Goal: Information Seeking & Learning: Check status

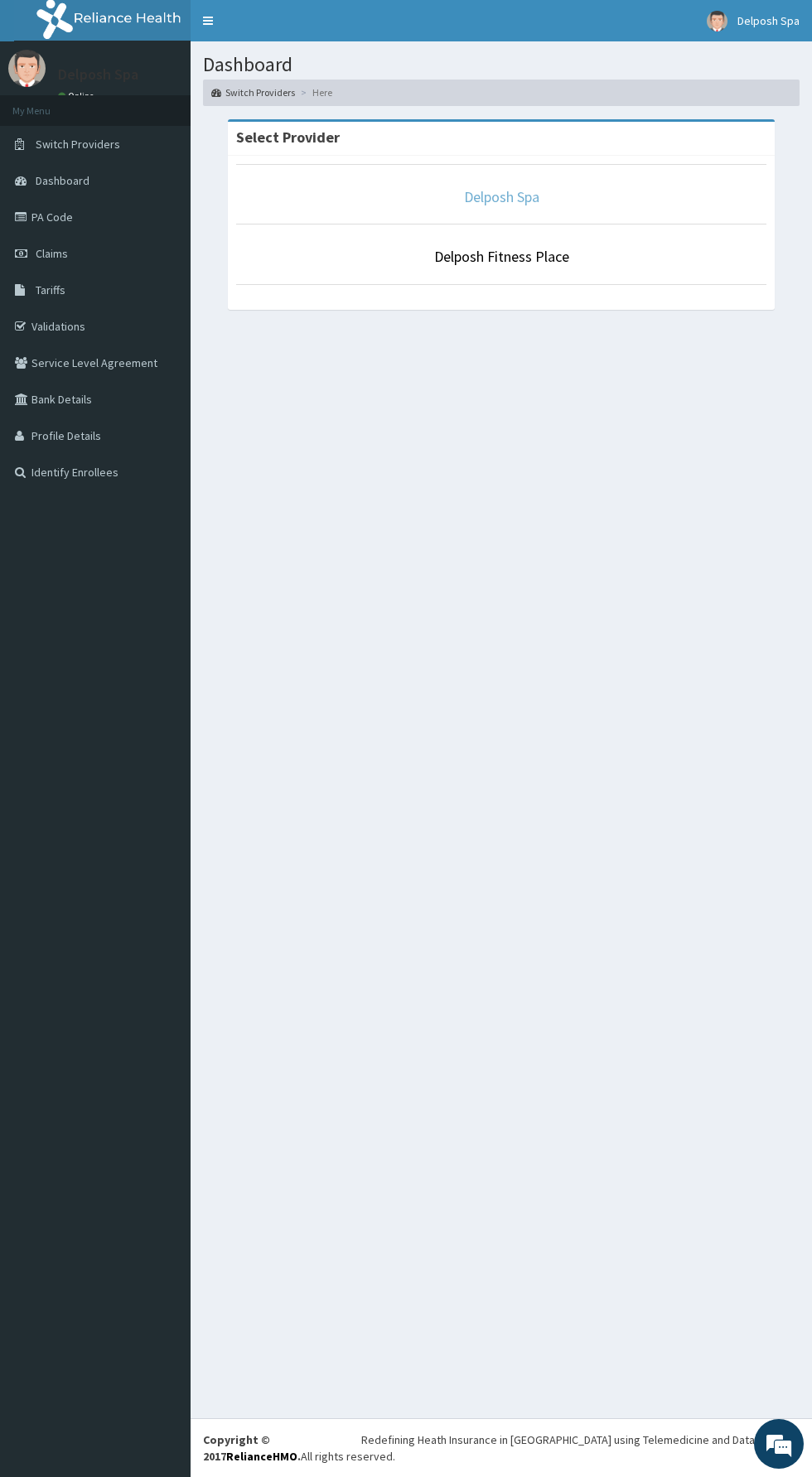
click at [476, 196] on link "Delposh Spa" at bounding box center [502, 197] width 75 height 19
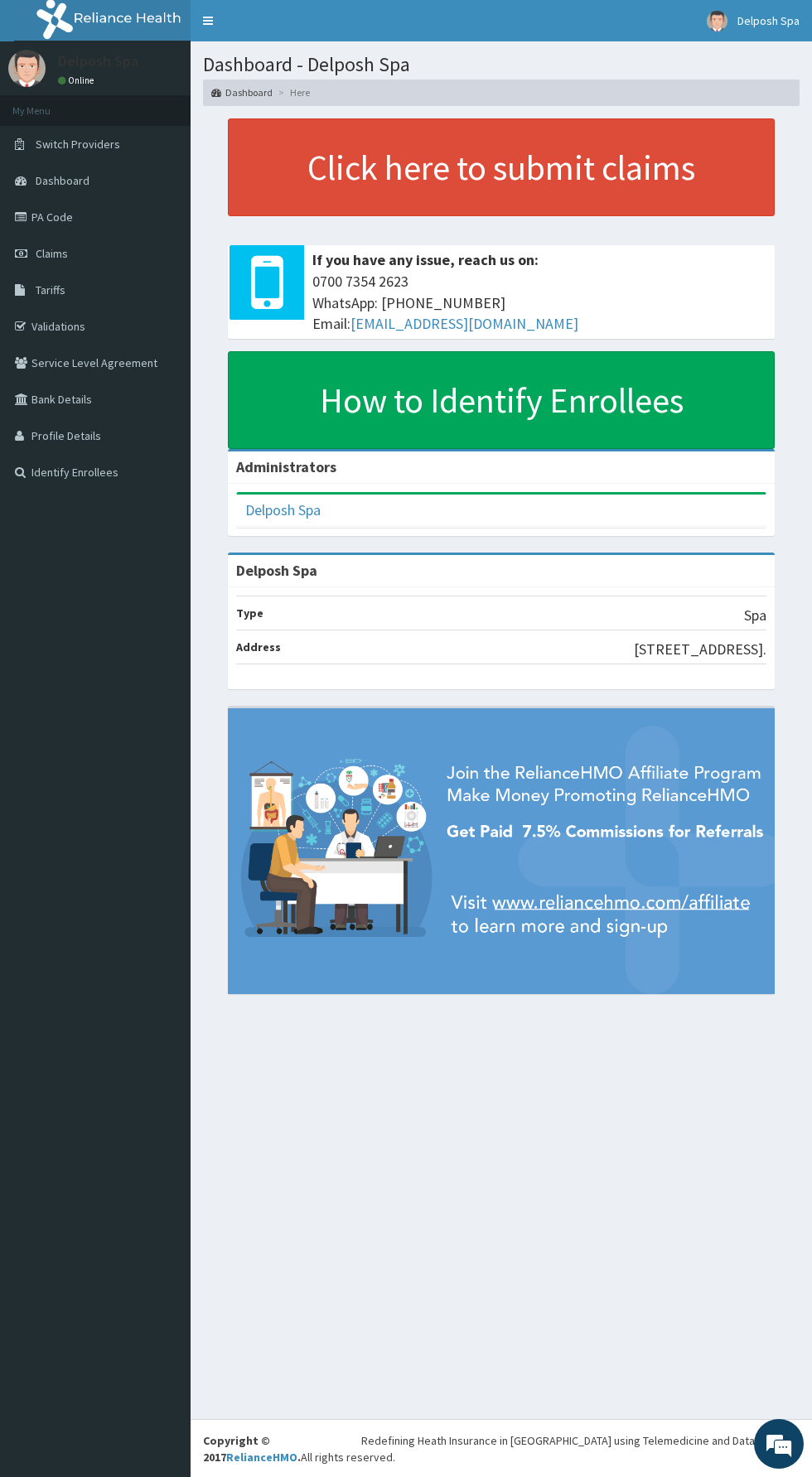
click at [118, 252] on link "Claims" at bounding box center [95, 253] width 190 height 37
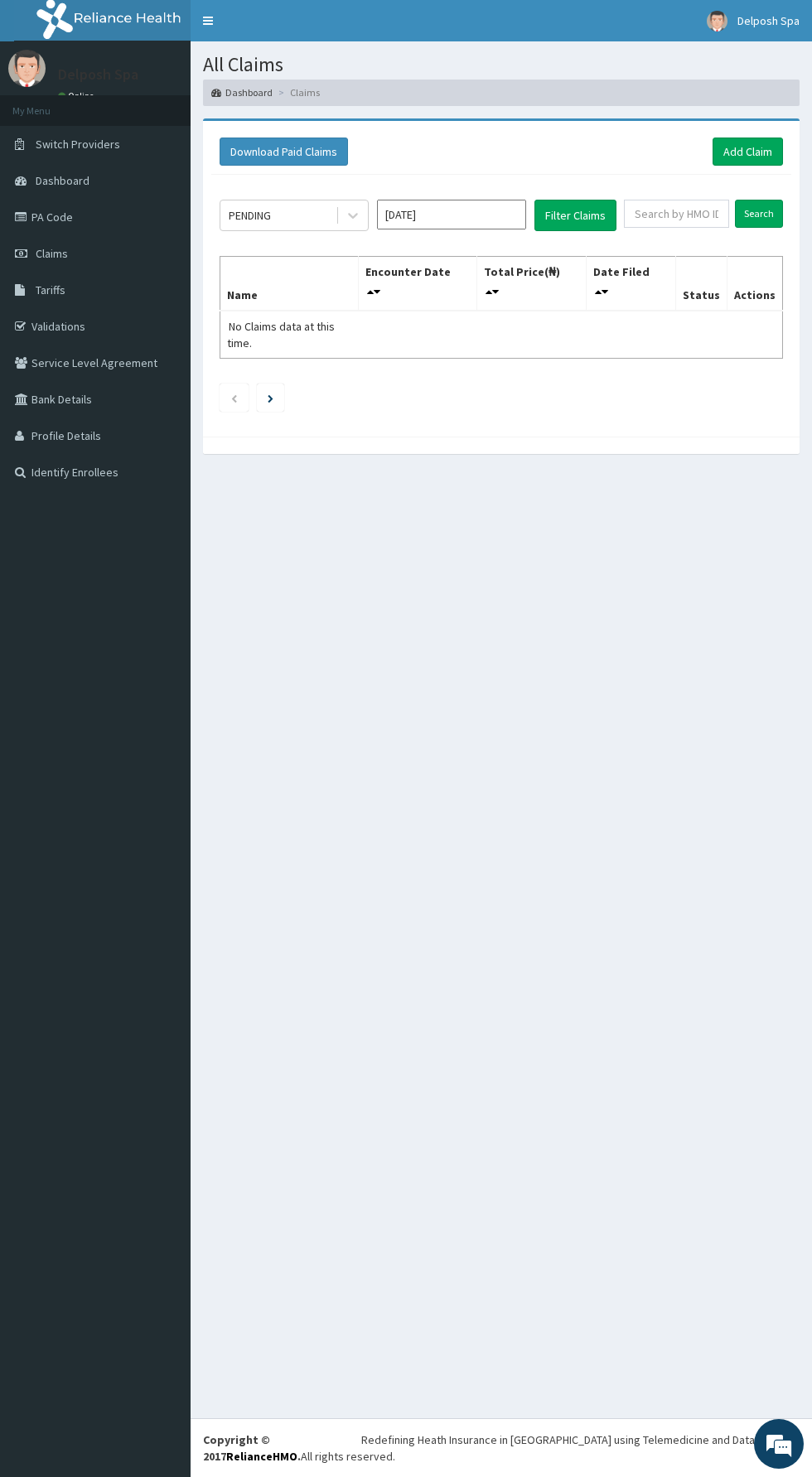
click at [485, 205] on input "Aug 2025" at bounding box center [451, 214] width 149 height 30
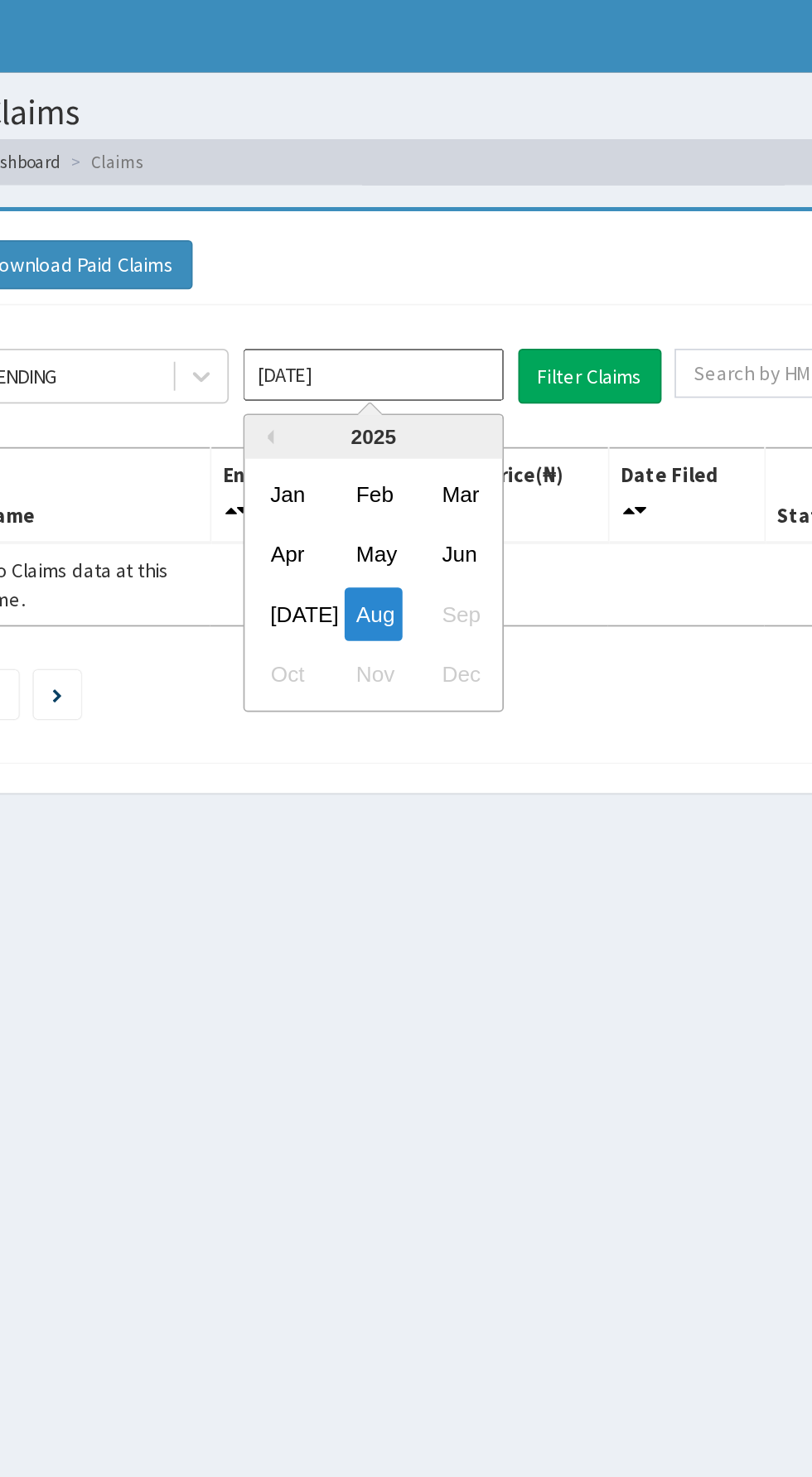
click at [397, 331] on div "Apr" at bounding box center [402, 317] width 33 height 31
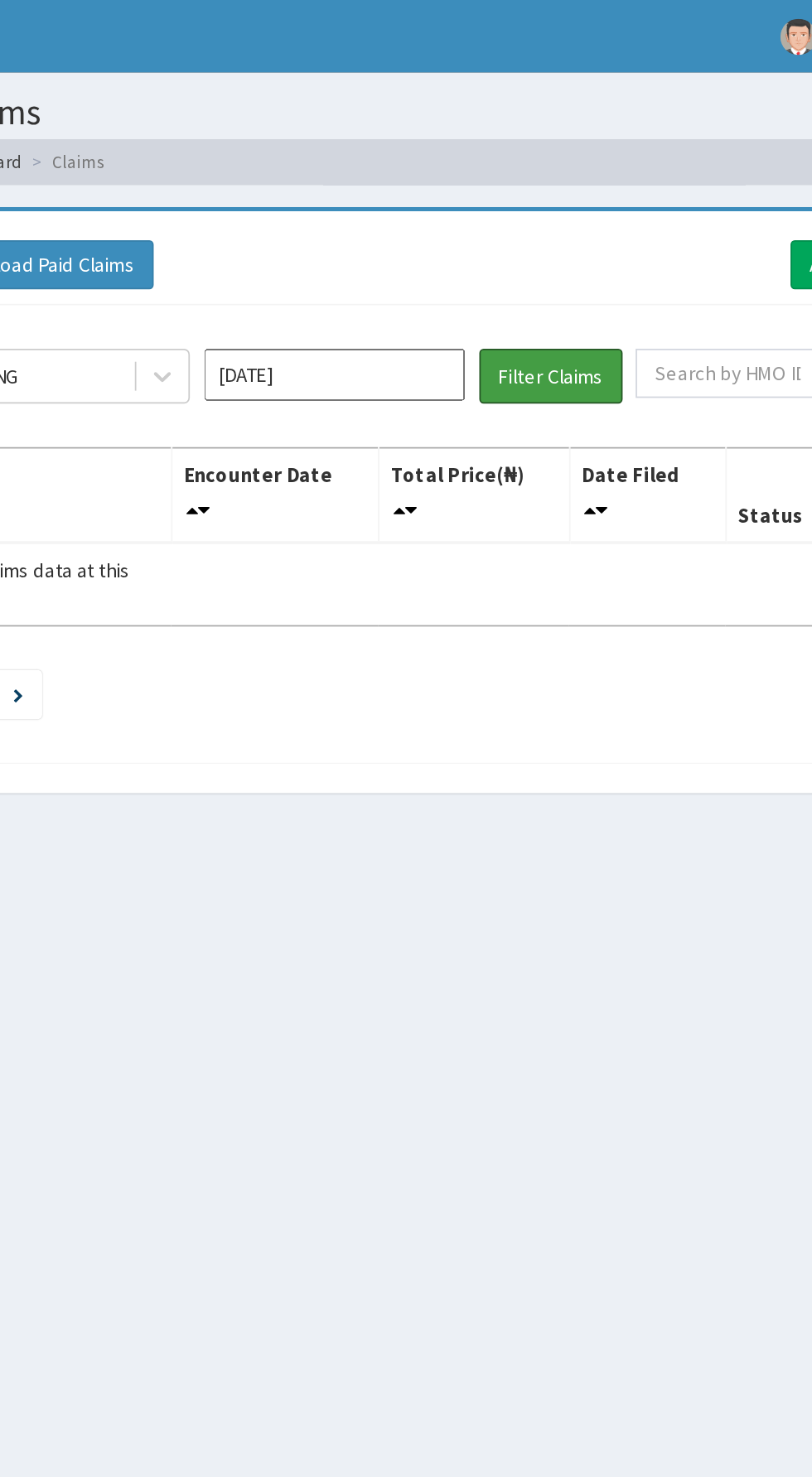
click at [575, 213] on button "Filter Claims" at bounding box center [574, 215] width 82 height 31
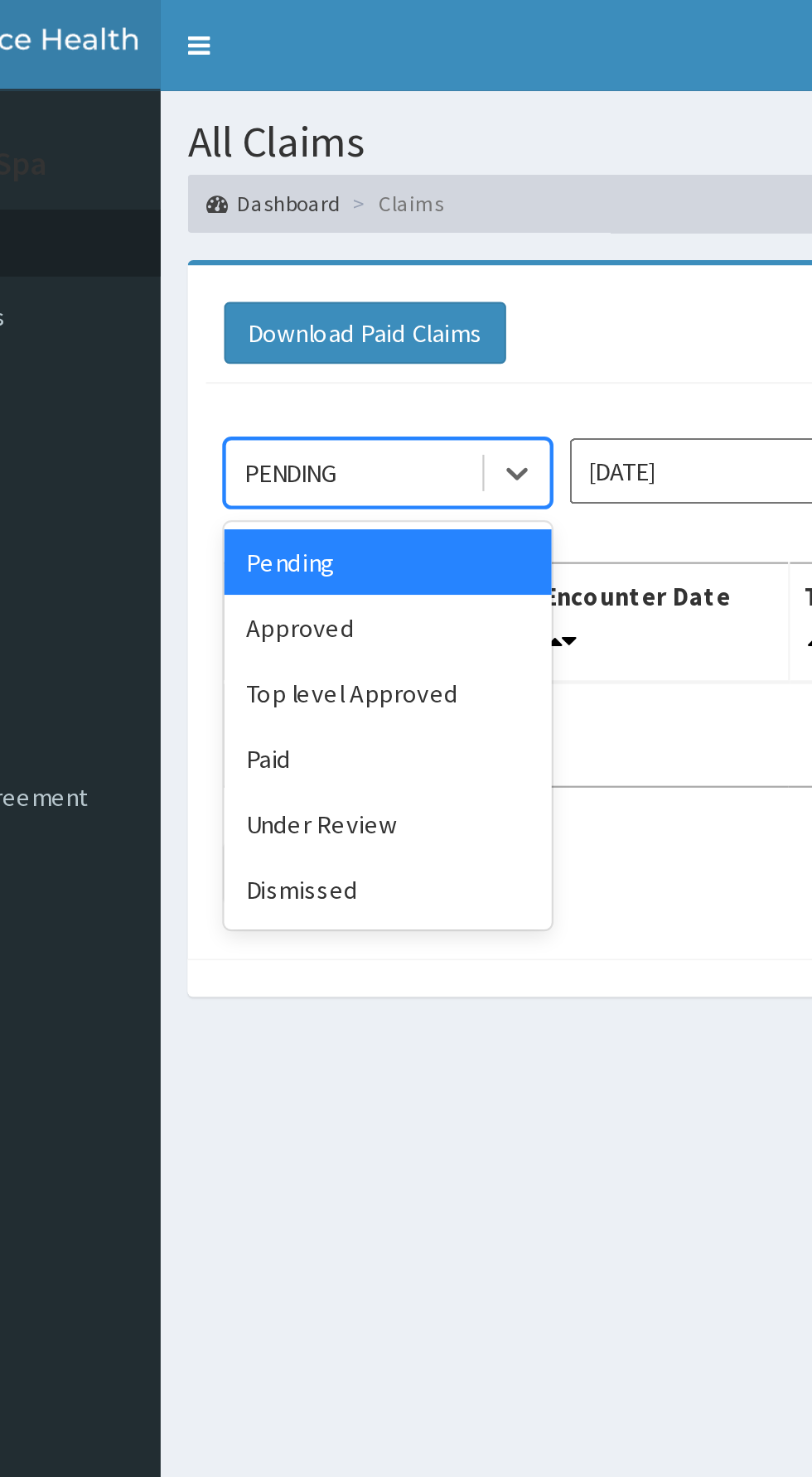
click at [292, 275] on div "Approved" at bounding box center [294, 285] width 149 height 30
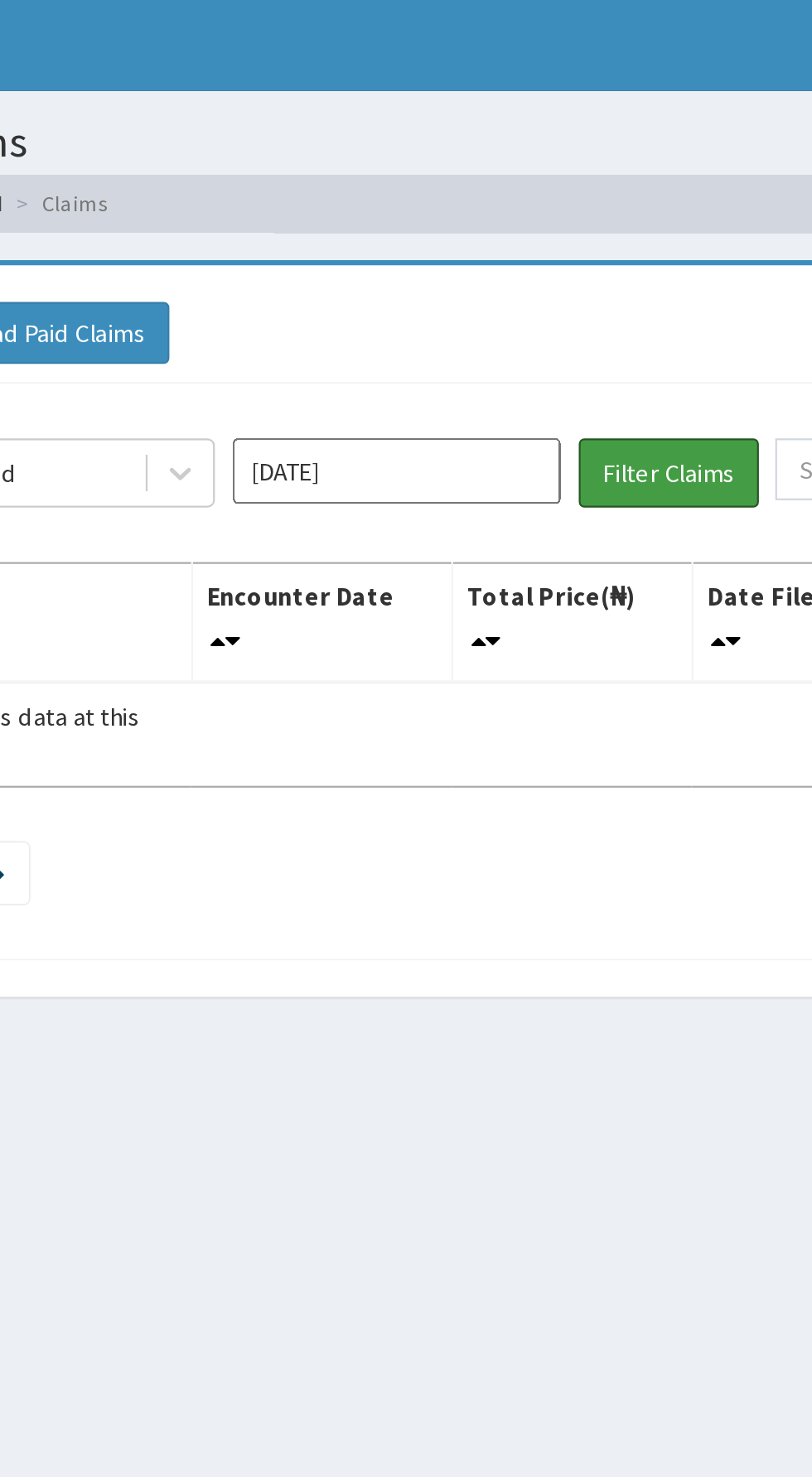
click at [587, 204] on button "Filter Claims" at bounding box center [574, 215] width 82 height 31
click at [502, 216] on input "Apr 2025" at bounding box center [451, 214] width 149 height 30
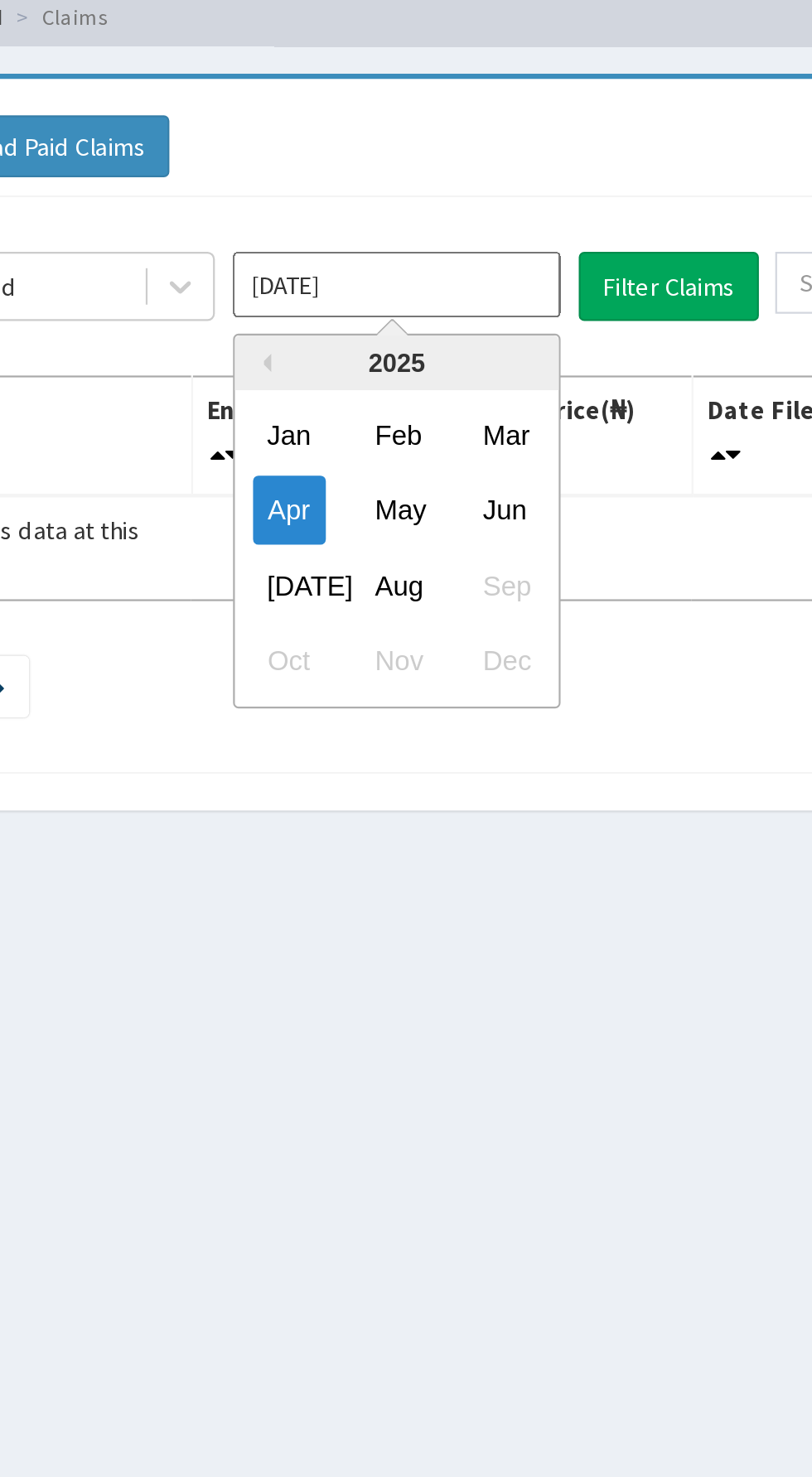
click at [405, 346] on div "Jul" at bounding box center [402, 351] width 33 height 31
type input "Jul 2025"
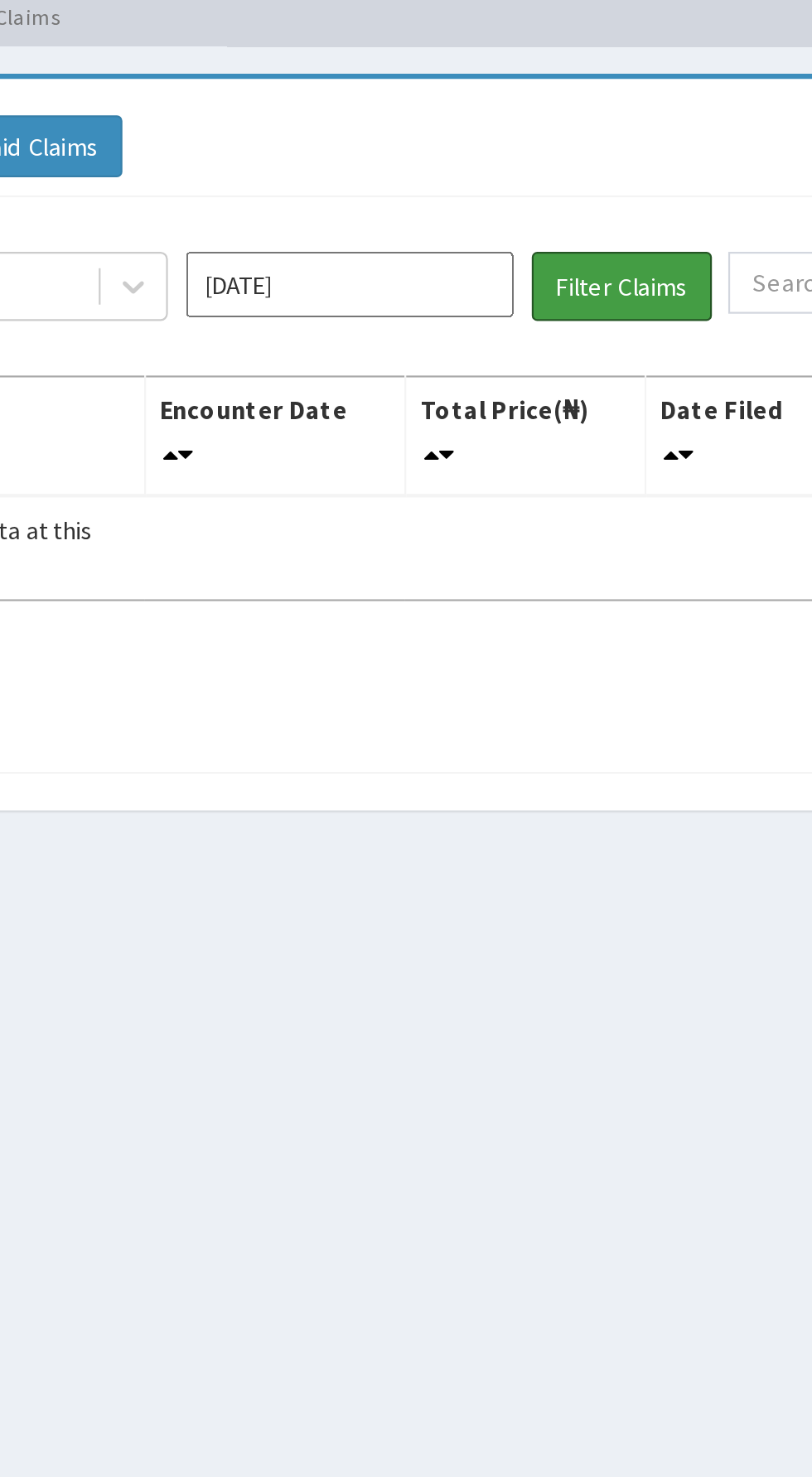
click at [588, 220] on button "Filter Claims" at bounding box center [574, 215] width 82 height 31
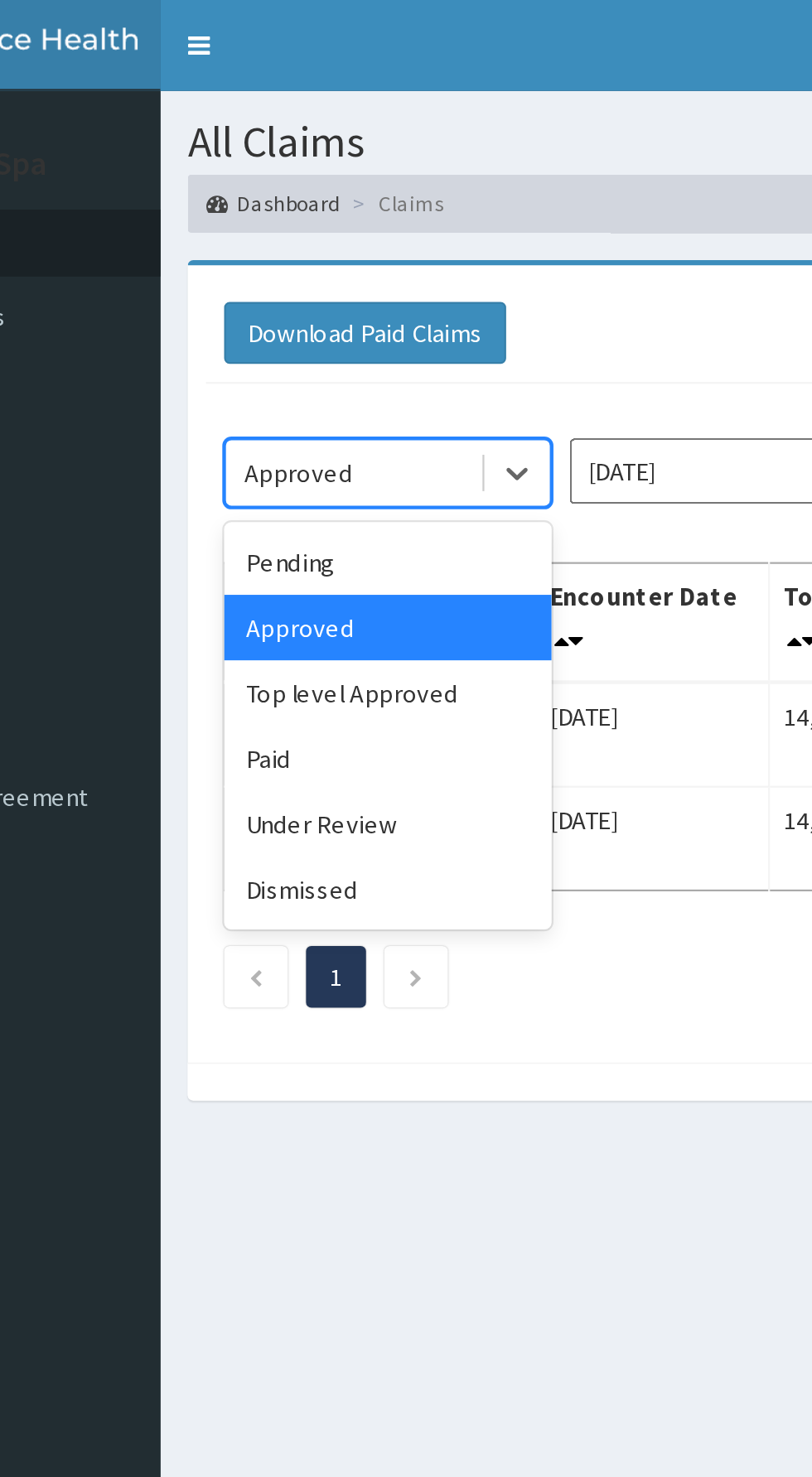
click at [303, 247] on div "Pending" at bounding box center [294, 256] width 149 height 30
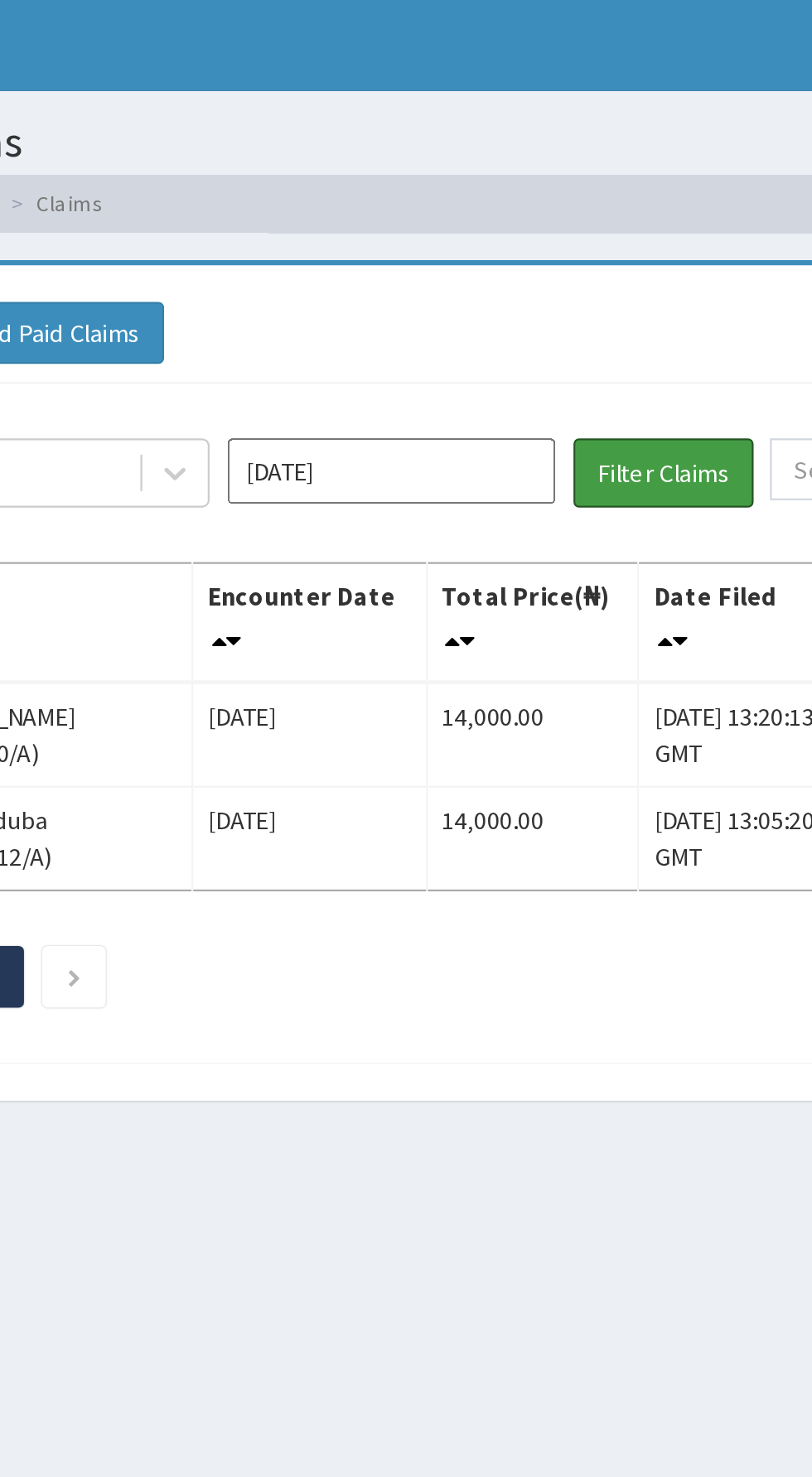
click at [572, 206] on button "Filter Claims" at bounding box center [574, 215] width 82 height 31
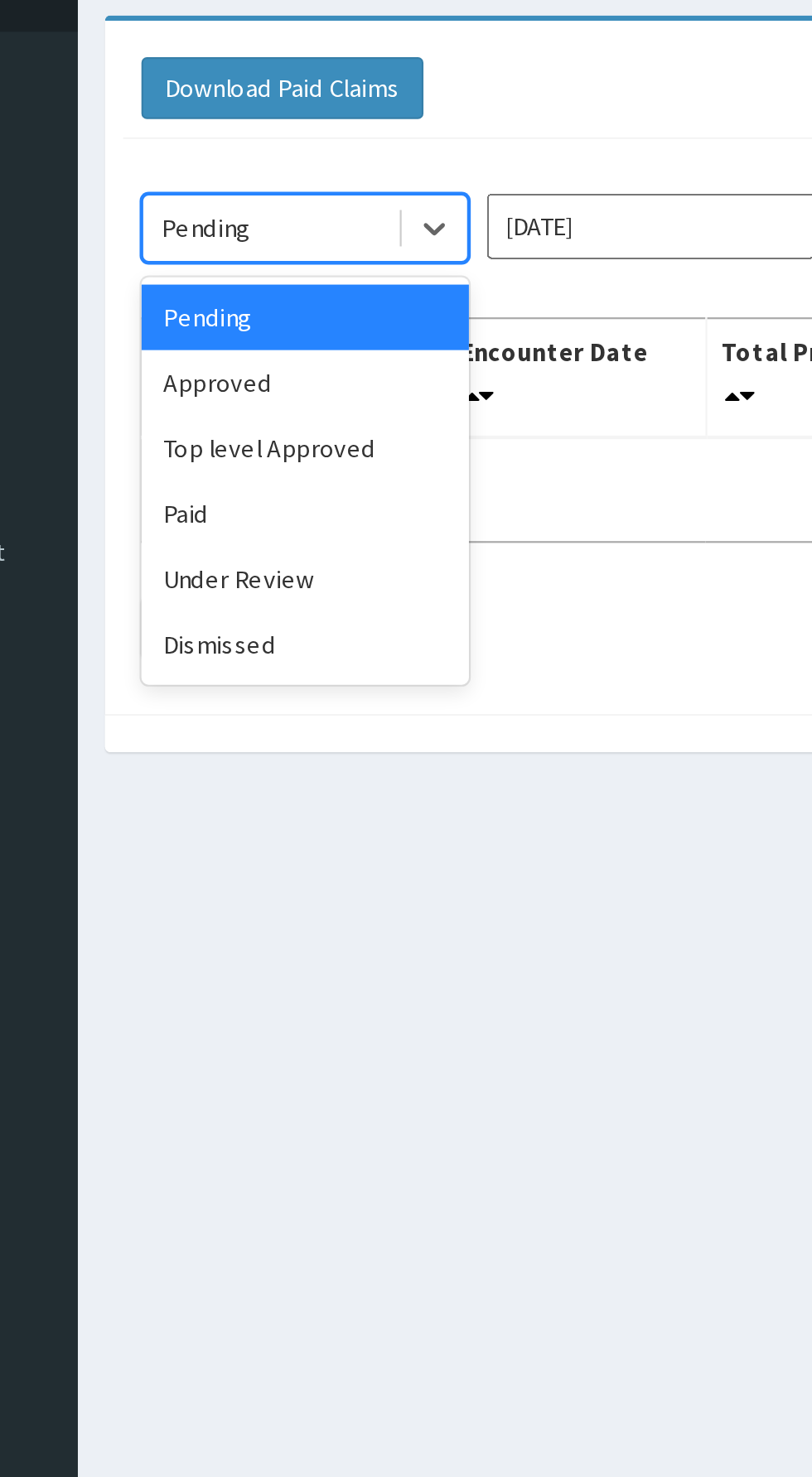
click at [292, 372] on div "Under Review" at bounding box center [294, 375] width 149 height 30
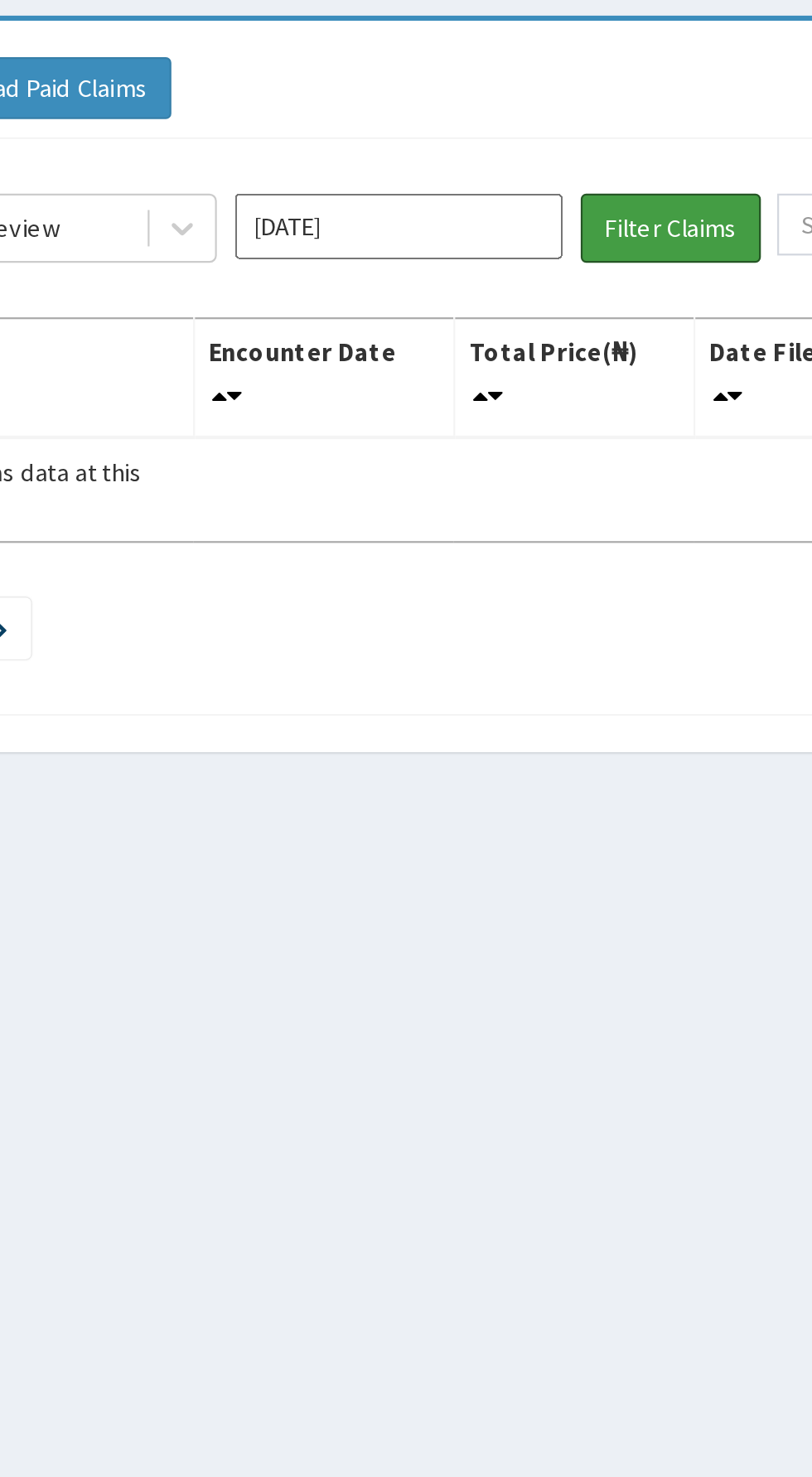
click at [577, 209] on button "Filter Claims" at bounding box center [574, 215] width 82 height 31
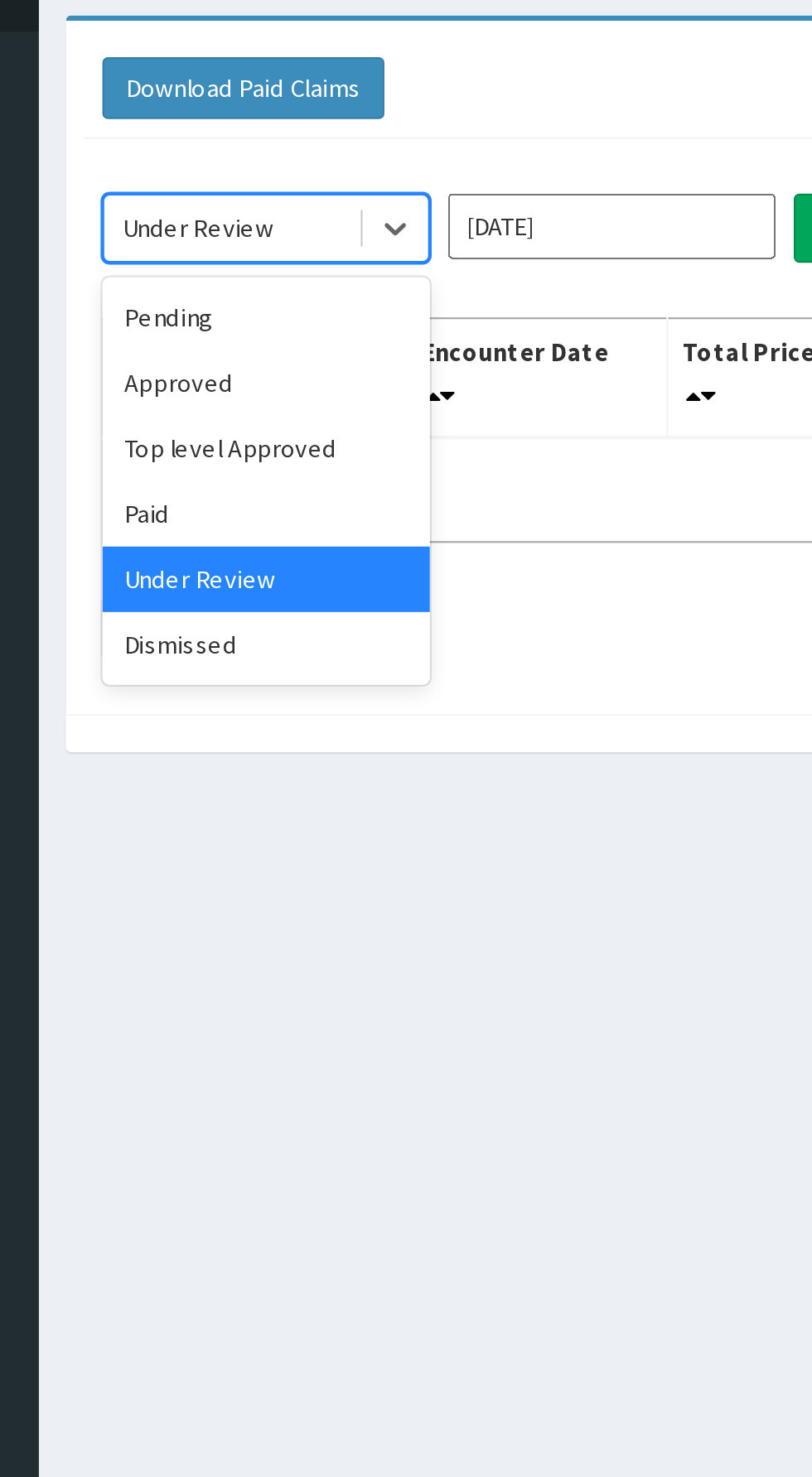
click at [313, 311] on div "Top level Approved" at bounding box center [294, 315] width 149 height 30
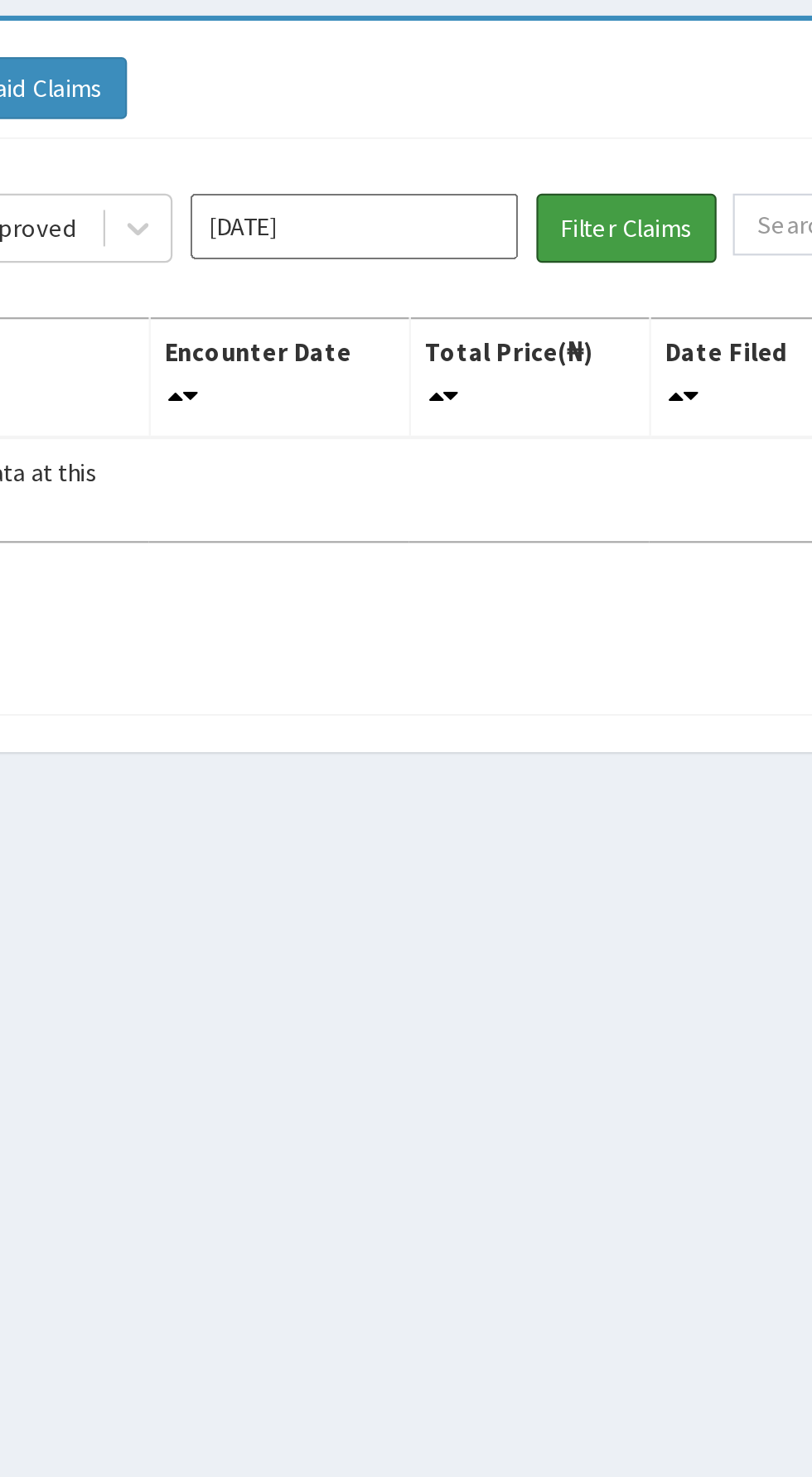
click at [572, 218] on button "Filter Claims" at bounding box center [574, 215] width 82 height 31
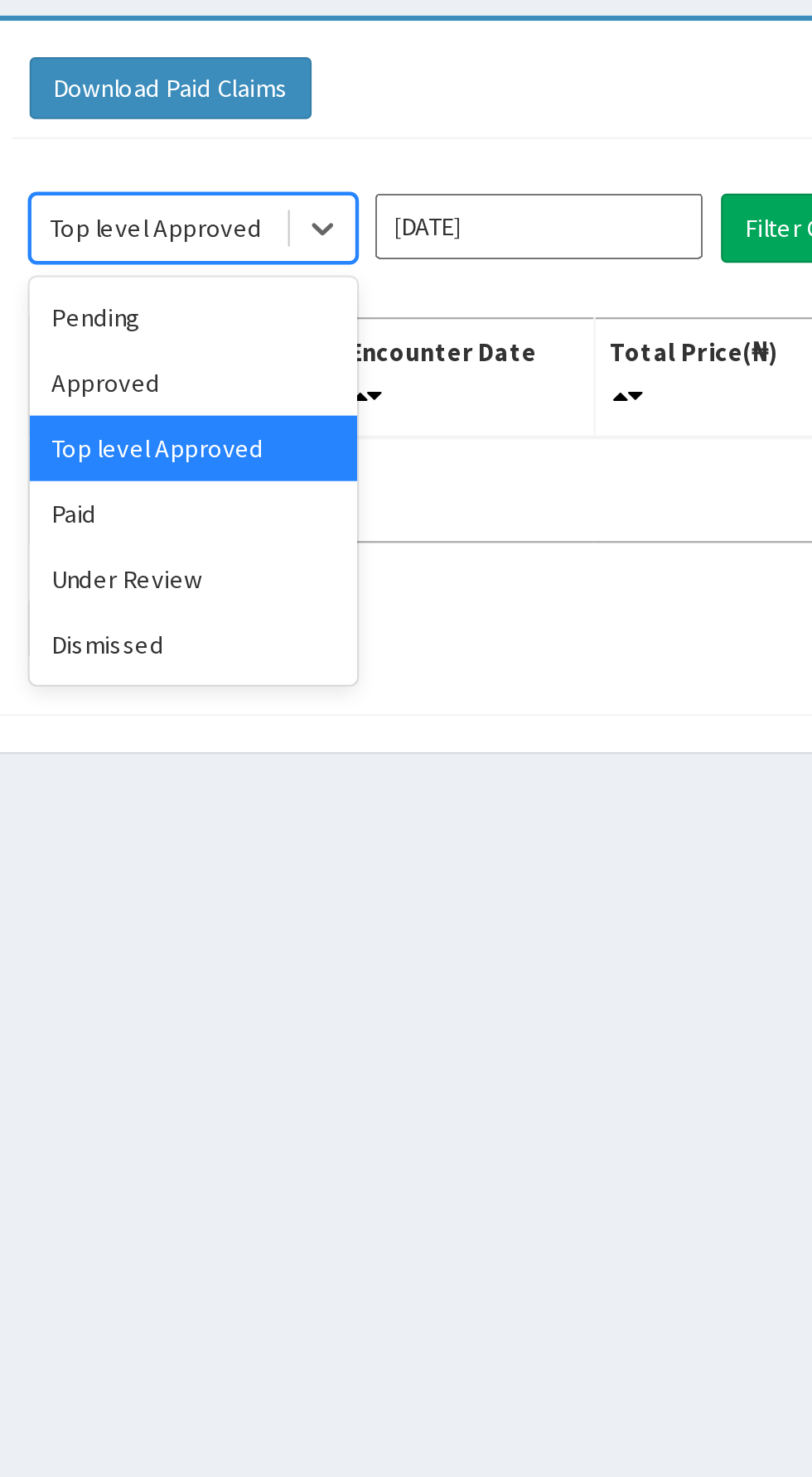
click at [280, 338] on div "Paid" at bounding box center [294, 345] width 149 height 30
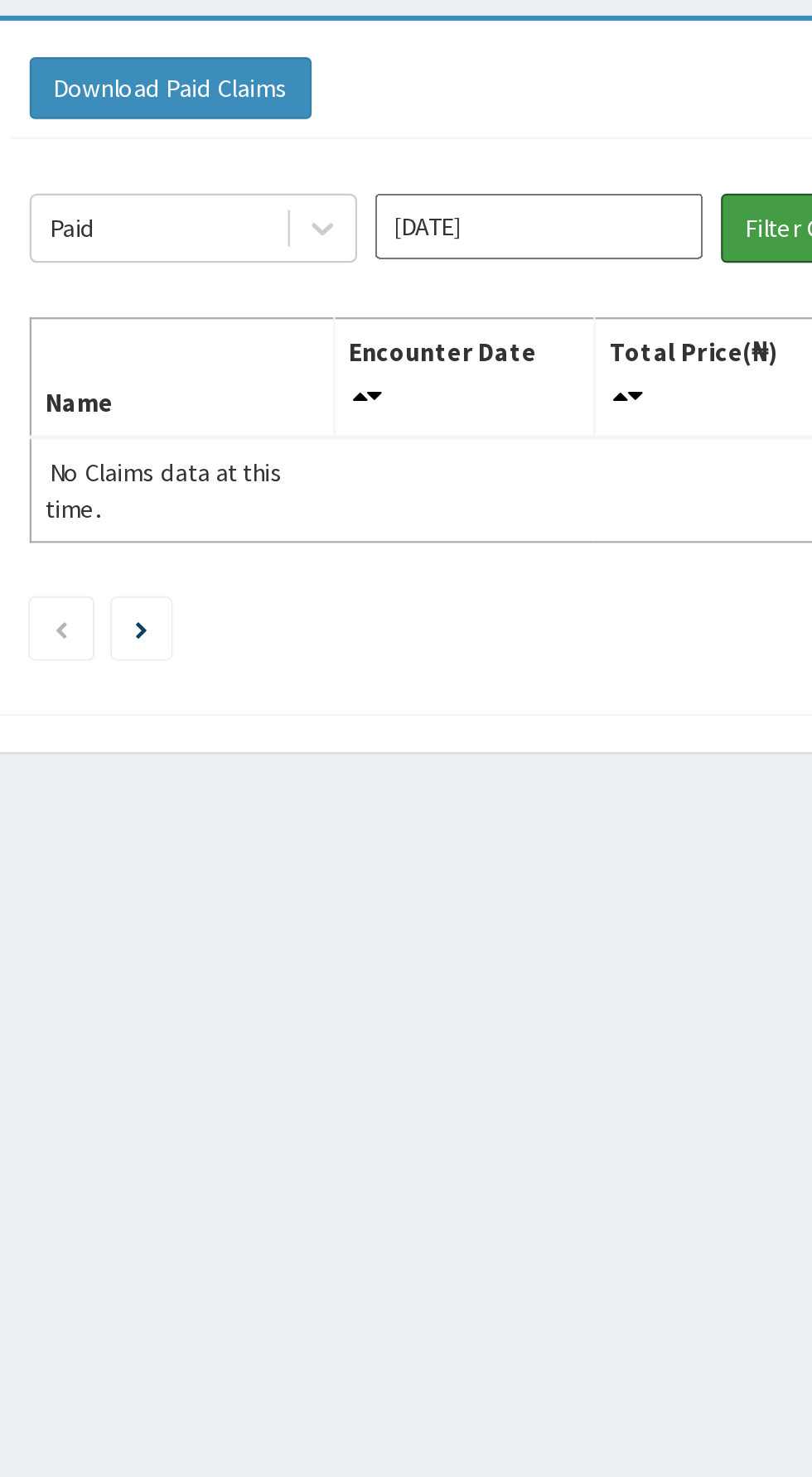
click at [558, 212] on button "Filter Claims" at bounding box center [574, 215] width 82 height 31
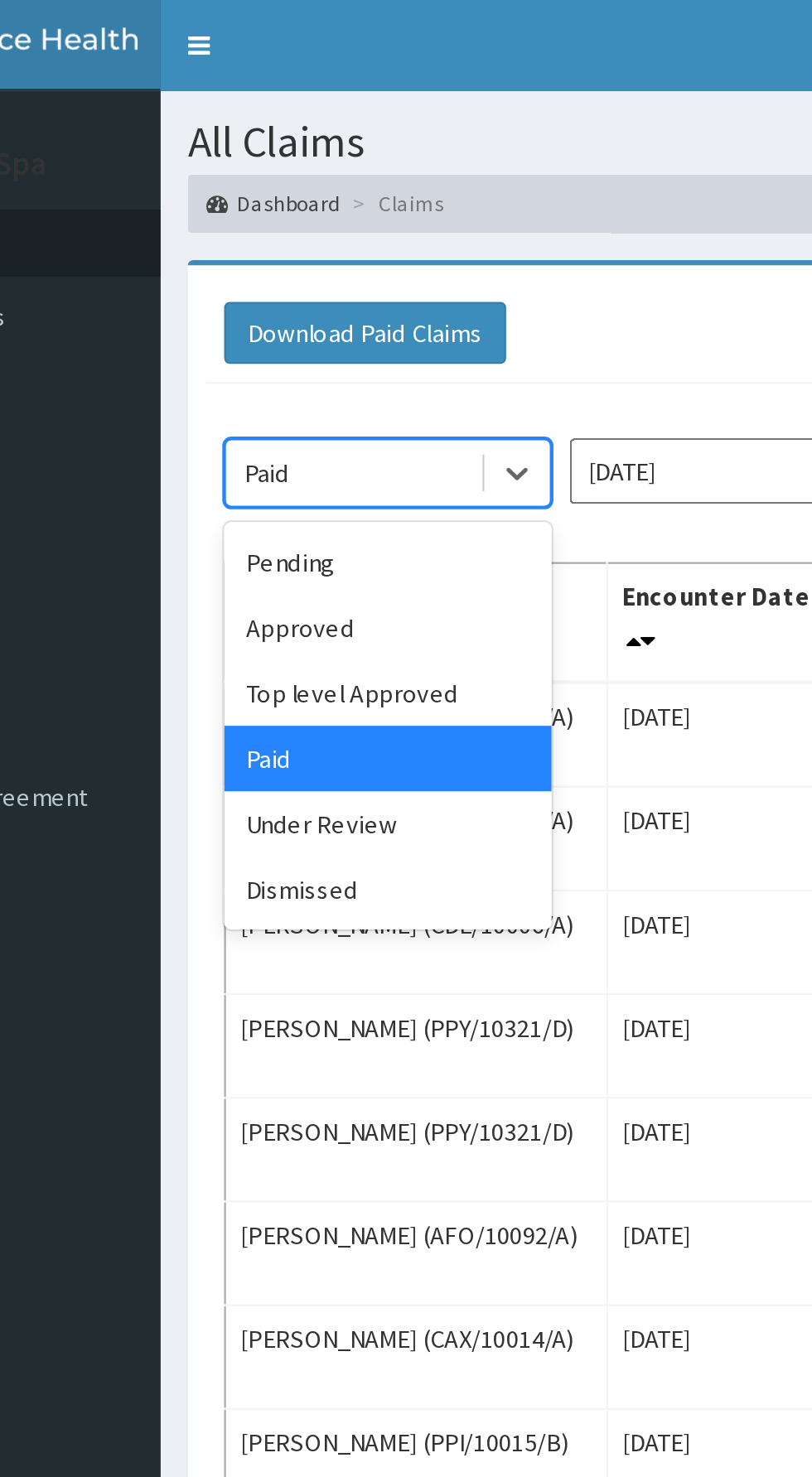
click at [297, 264] on div "Pending" at bounding box center [294, 256] width 149 height 30
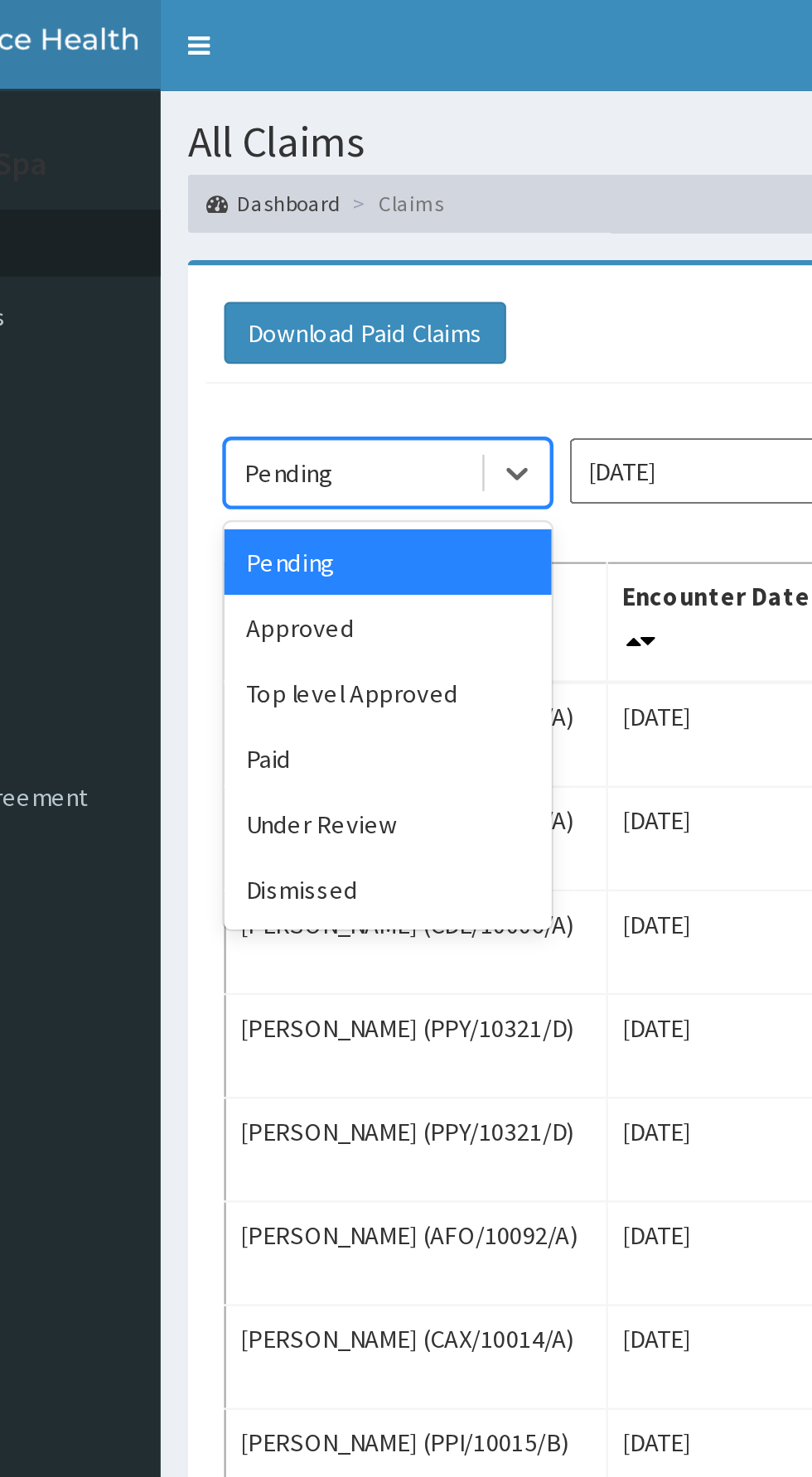
click at [292, 284] on div "Approved" at bounding box center [294, 285] width 149 height 30
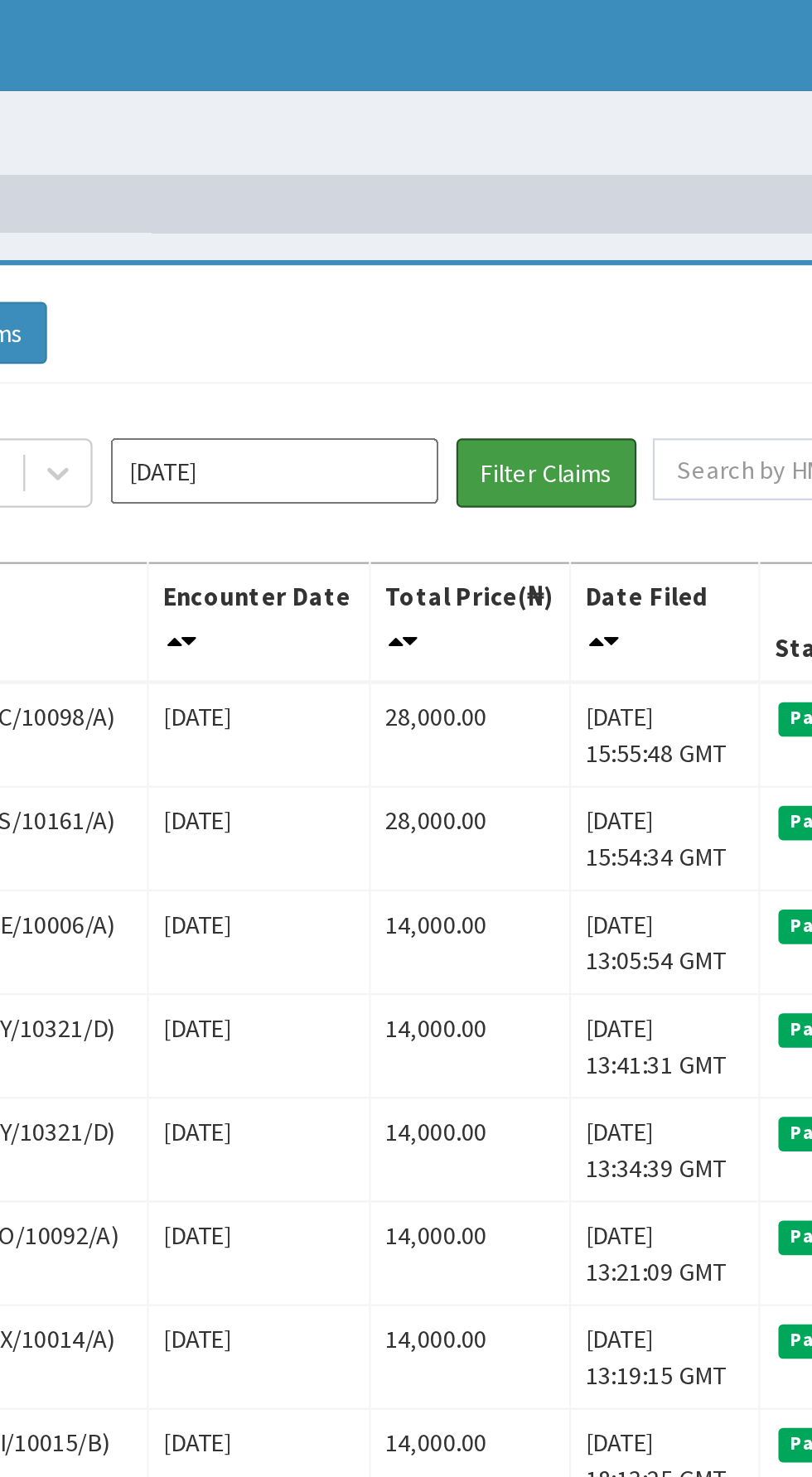
click at [592, 203] on button "Filter Claims" at bounding box center [574, 215] width 82 height 31
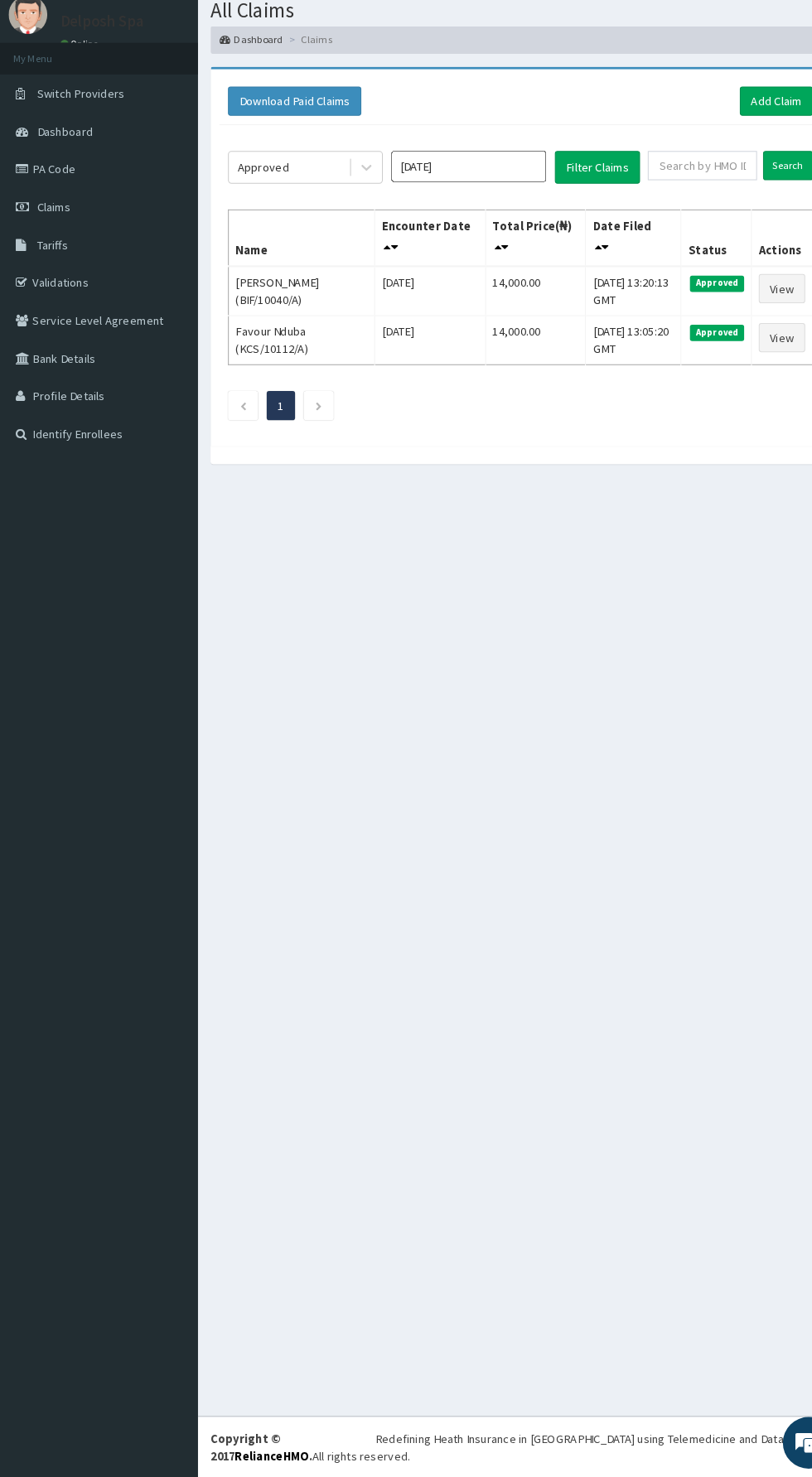
click at [133, 104] on li "My Menu" at bounding box center [95, 110] width 190 height 31
click at [93, 144] on span "Switch Providers" at bounding box center [78, 144] width 84 height 15
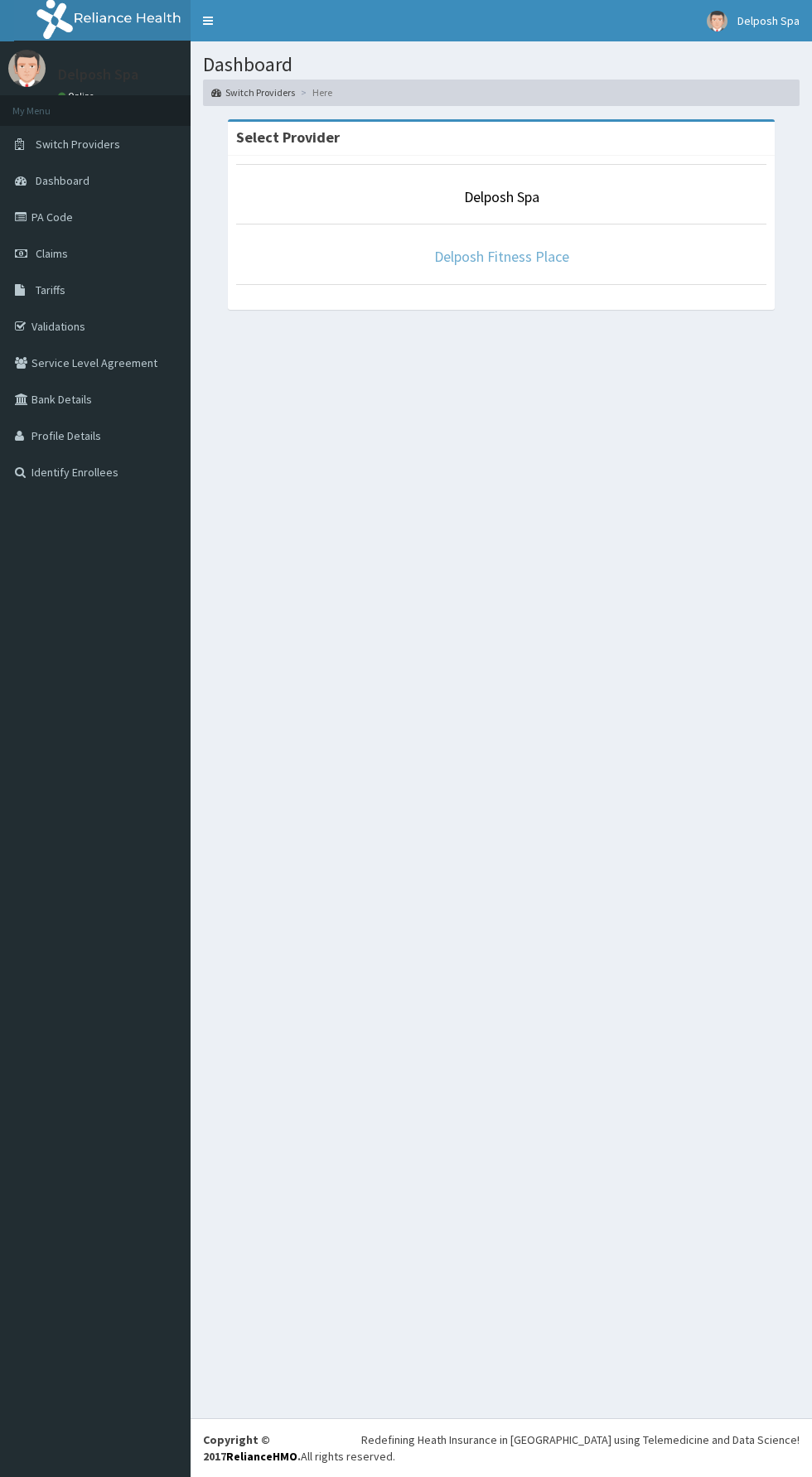
click at [537, 247] on link "Delposh Fitness Place" at bounding box center [502, 256] width 135 height 19
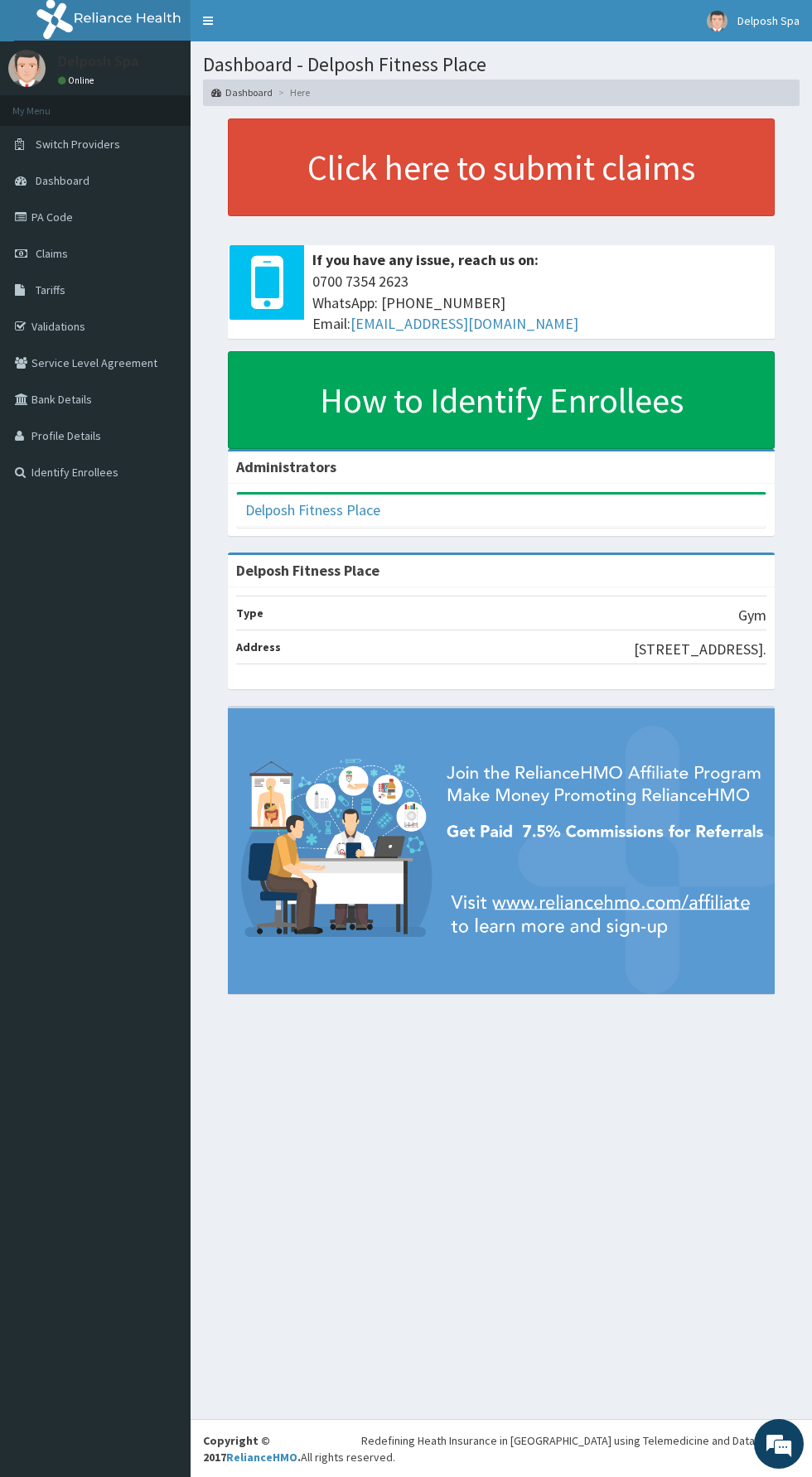
click at [97, 320] on link "Validations" at bounding box center [95, 326] width 190 height 37
